Goal: Find specific page/section: Find specific page/section

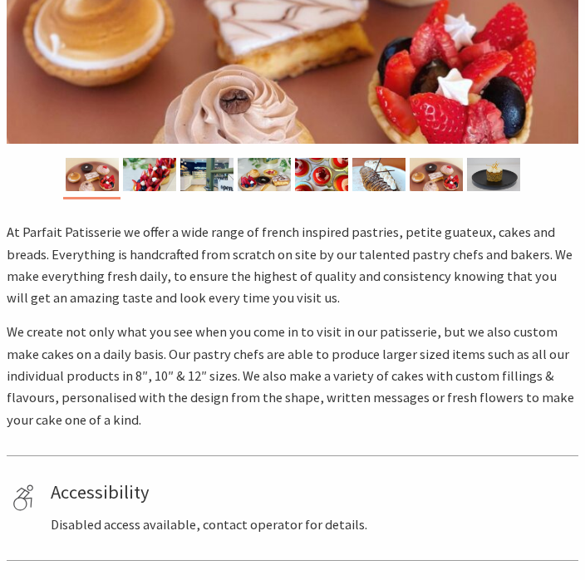
scroll to position [382, 0]
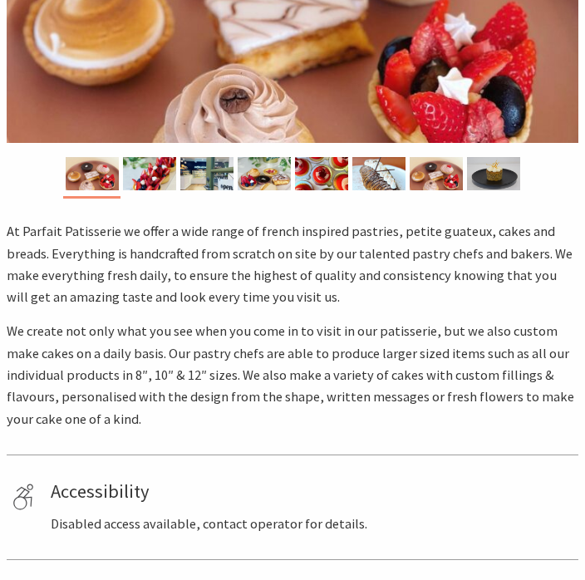
click at [160, 190] on img at bounding box center [149, 173] width 53 height 33
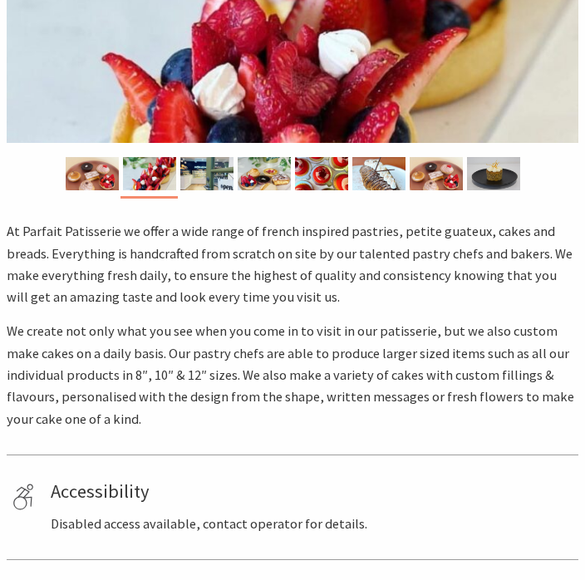
click at [210, 190] on img at bounding box center [206, 173] width 53 height 33
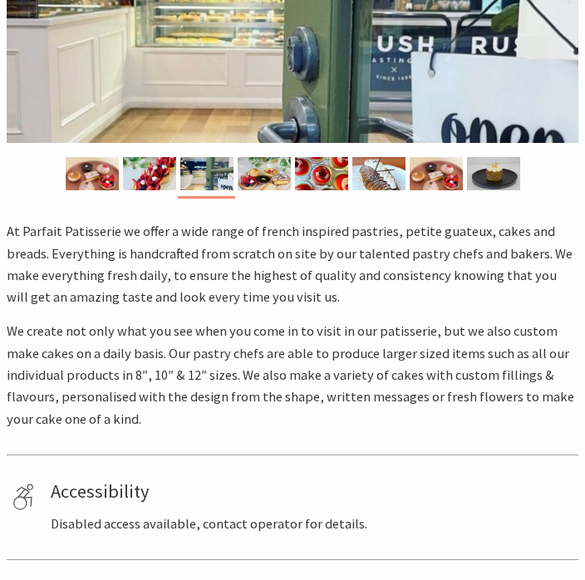
click at [273, 190] on img at bounding box center [264, 173] width 53 height 33
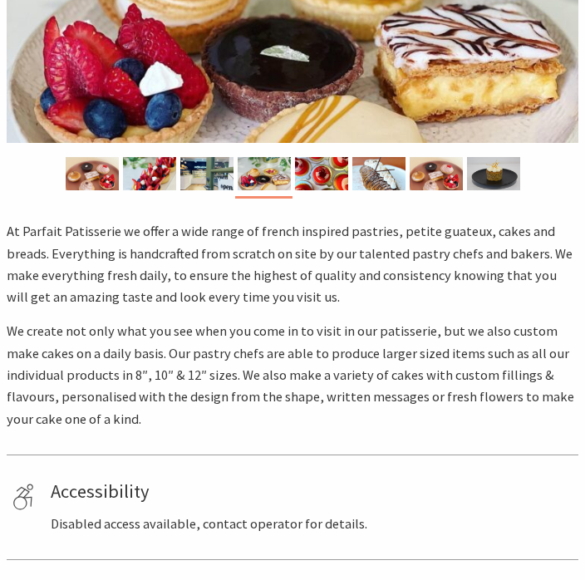
click at [316, 190] on img at bounding box center [321, 173] width 53 height 33
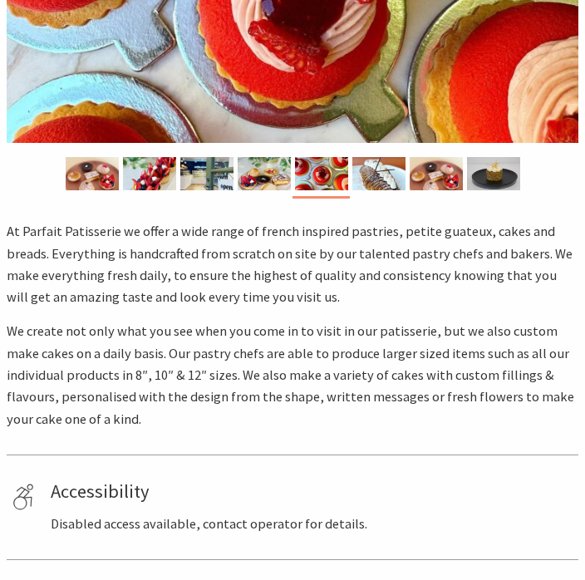
click at [387, 190] on img at bounding box center [378, 173] width 53 height 33
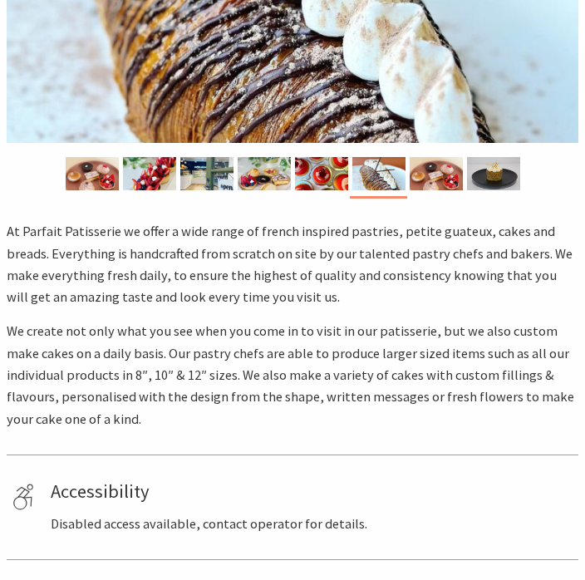
click at [442, 190] on img at bounding box center [436, 173] width 53 height 33
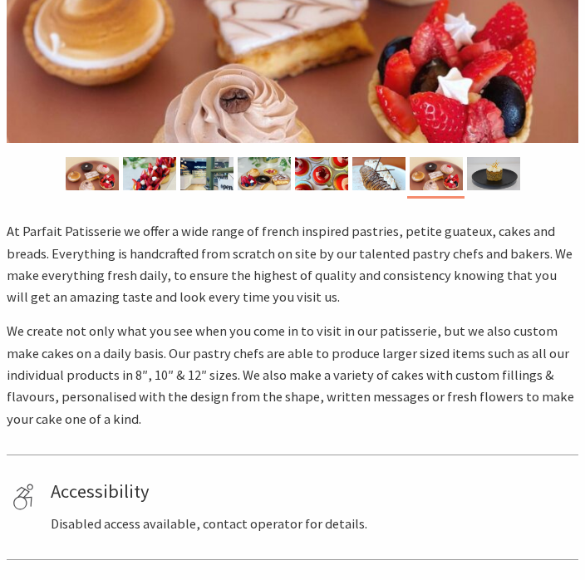
click at [505, 190] on img at bounding box center [493, 173] width 53 height 33
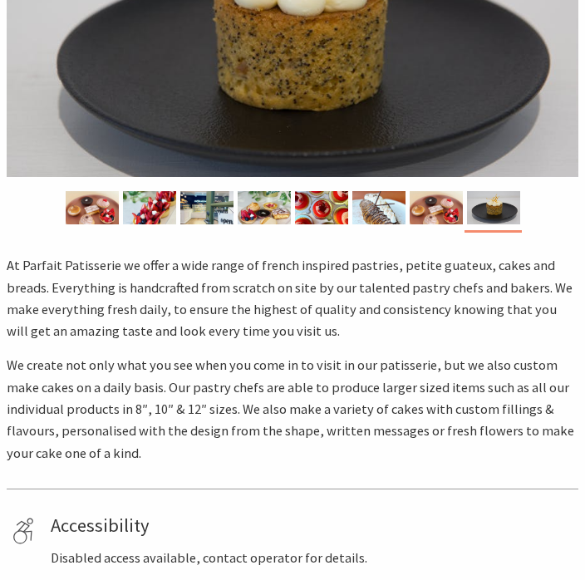
scroll to position [347, 0]
